Goal: Information Seeking & Learning: Learn about a topic

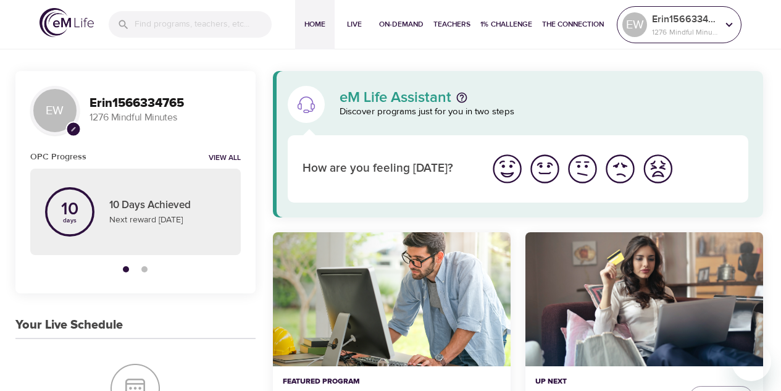
click at [732, 26] on icon at bounding box center [729, 25] width 14 height 14
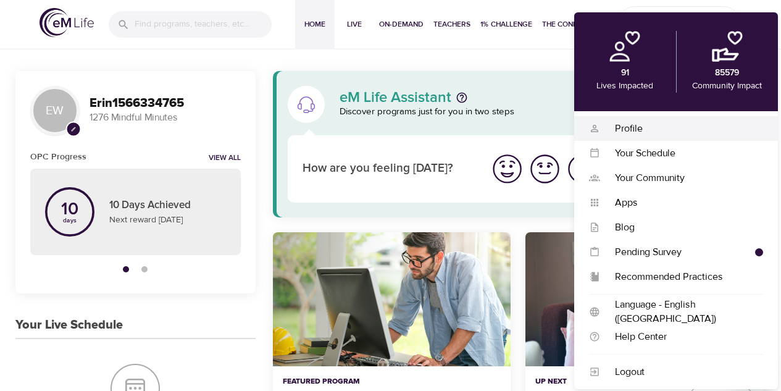
click at [631, 123] on div "Profile" at bounding box center [681, 129] width 163 height 14
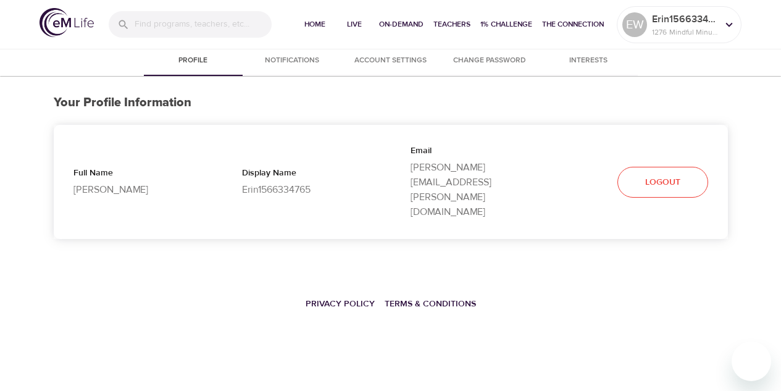
select select "10"
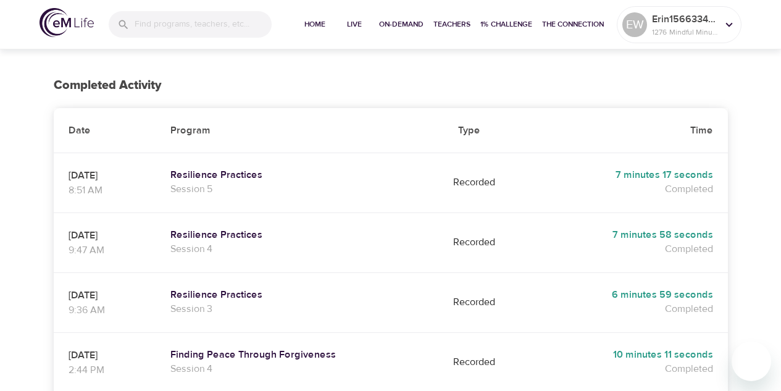
scroll to position [173, 0]
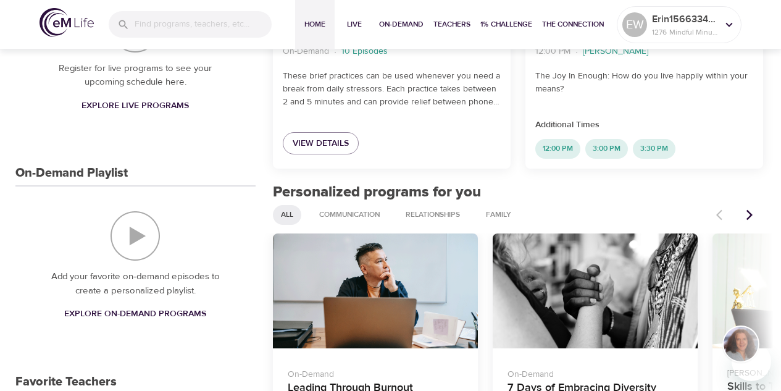
scroll to position [370, 0]
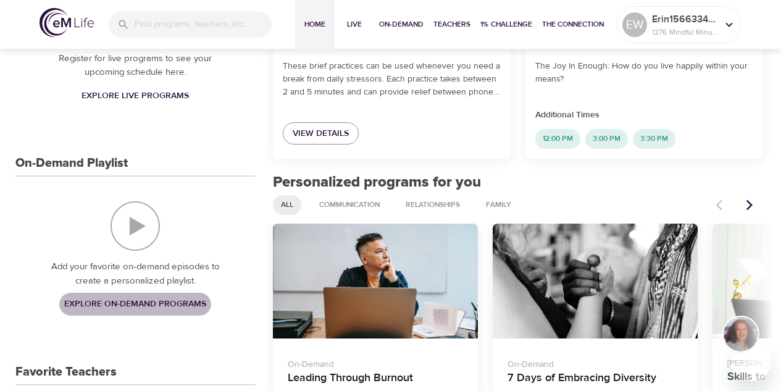
click at [133, 299] on span "Explore On-Demand Programs" at bounding box center [135, 303] width 142 height 15
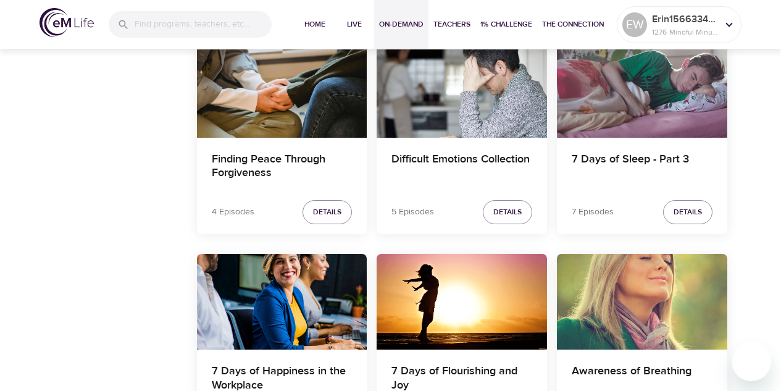
scroll to position [2267, 0]
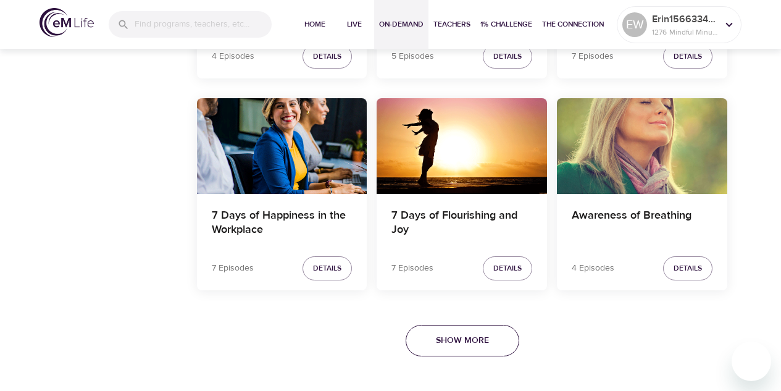
click at [424, 339] on button "Show More" at bounding box center [462, 340] width 114 height 31
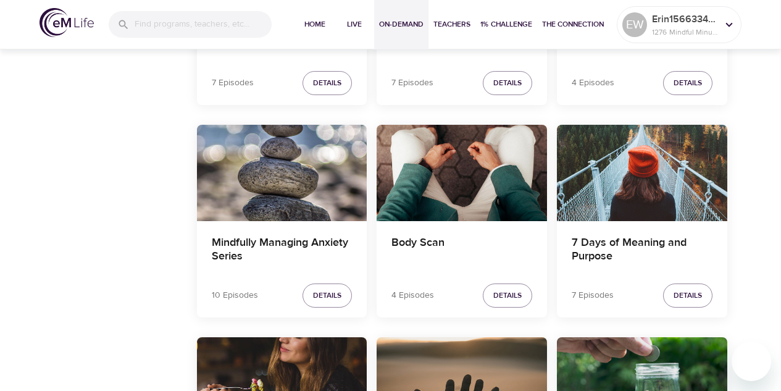
scroll to position [2637, 0]
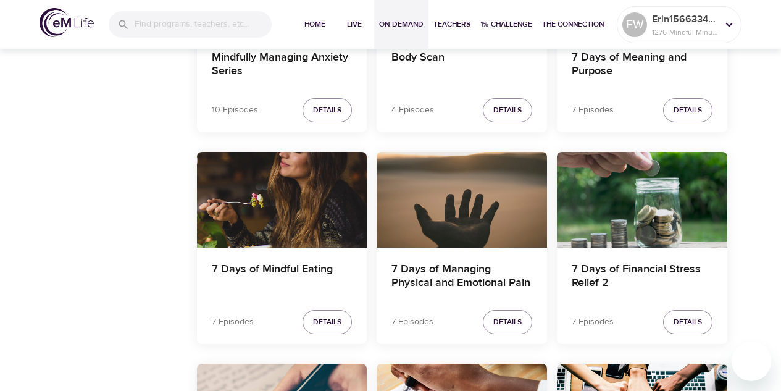
click at [458, 181] on div "7 Days of Managing Physical and Emotional Pain" at bounding box center [461, 200] width 170 height 96
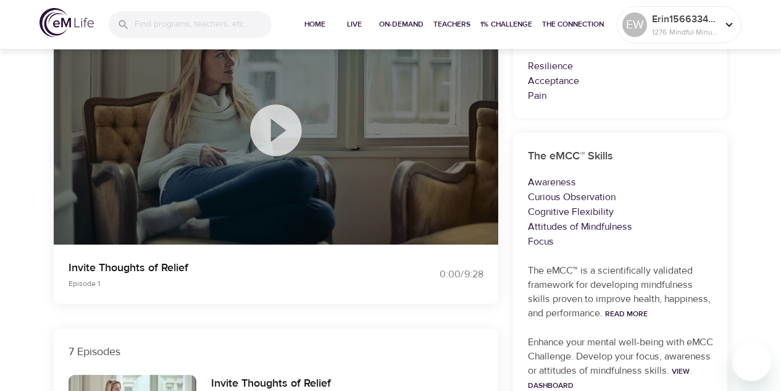
scroll to position [123, 0]
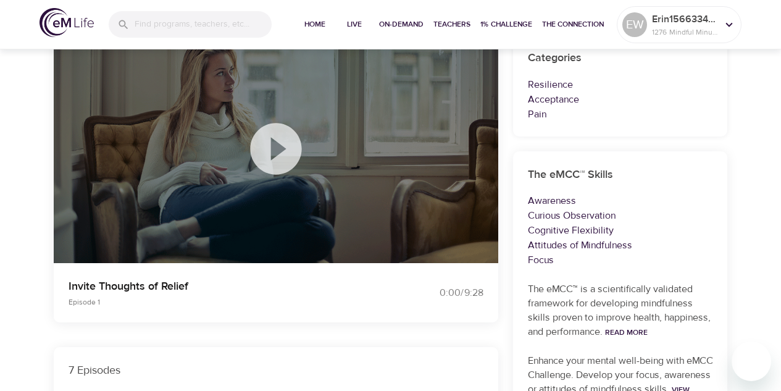
click at [259, 139] on icon at bounding box center [275, 148] width 51 height 51
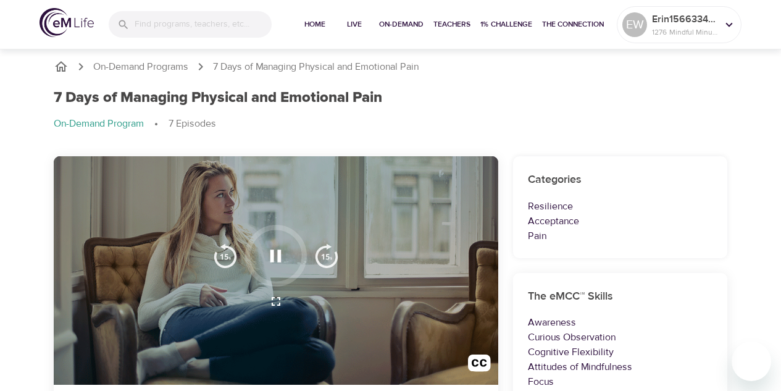
scroll to position [0, 0]
